Goal: Information Seeking & Learning: Learn about a topic

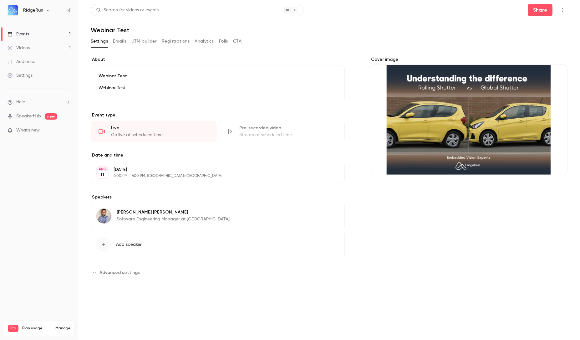
click at [26, 27] on ul "Events 1 Videos 1 Audience Settings" at bounding box center [39, 55] width 78 height 68
click at [35, 33] on link "Events 1" at bounding box center [39, 34] width 78 height 14
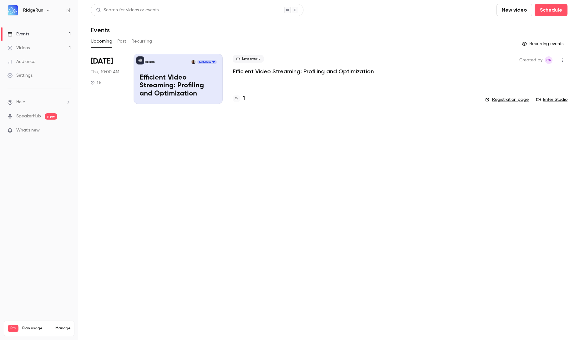
click at [332, 72] on p "Efficient Video Streaming: Profiling and Optimization" at bounding box center [303, 72] width 141 height 8
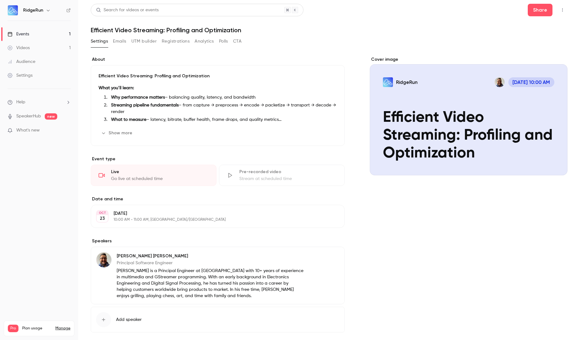
click at [125, 131] on button "Show more" at bounding box center [118, 133] width 38 height 10
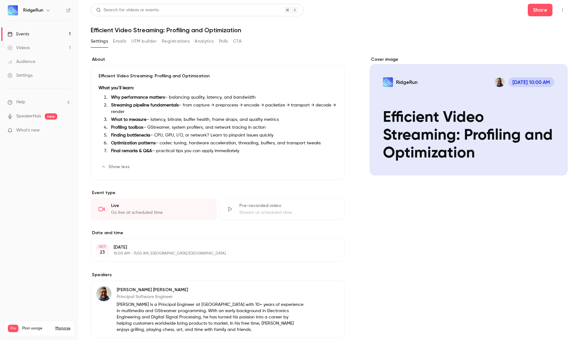
click at [232, 124] on ol "Why performance matters – balancing quality, latency, and bandwidth Streaming p…" at bounding box center [218, 124] width 238 height 60
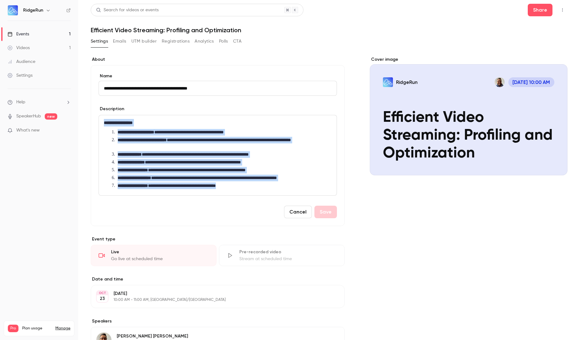
drag, startPoint x: 251, startPoint y: 183, endPoint x: 69, endPoint y: 113, distance: 195.6
click at [69, 113] on div "**********" at bounding box center [290, 170] width 580 height 340
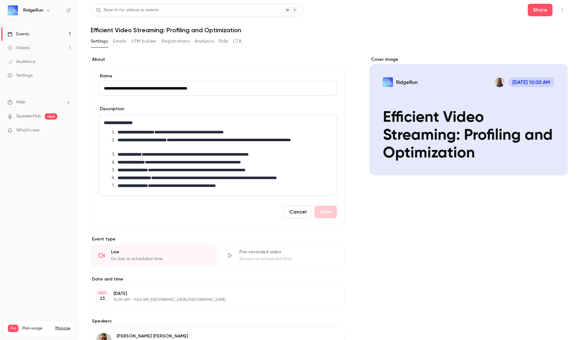
click at [433, 230] on div "Cover image RidgeRun [DATE] 10:00 AM Efficient Video Streaming: Profiling and O…" at bounding box center [469, 244] width 198 height 376
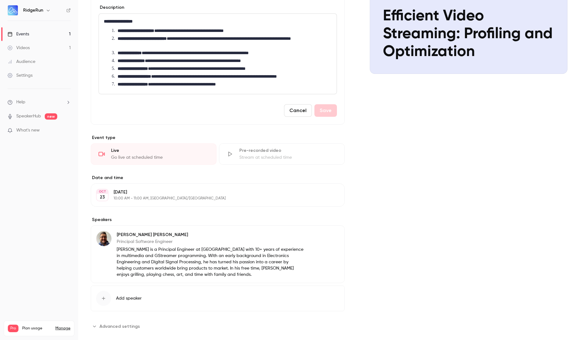
scroll to position [111, 0]
